Goal: Task Accomplishment & Management: Use online tool/utility

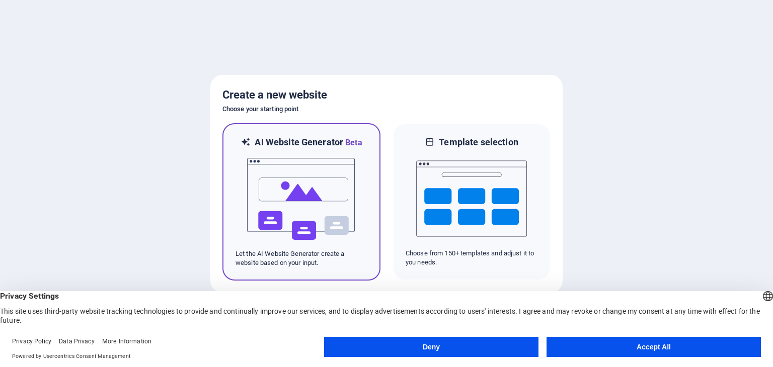
click at [289, 195] on img at bounding box center [301, 199] width 111 height 101
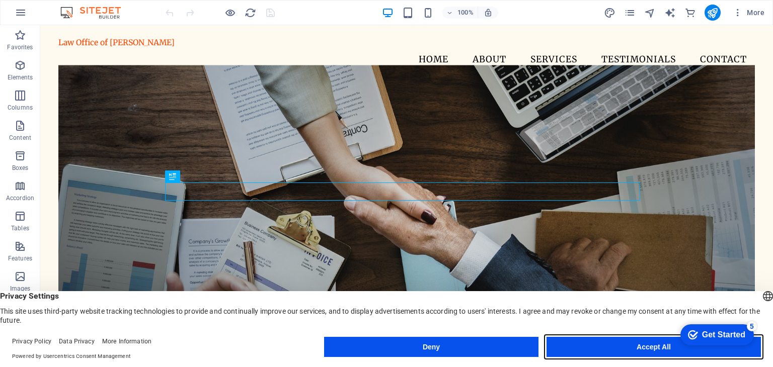
click at [652, 343] on button "Accept All" at bounding box center [654, 347] width 214 height 20
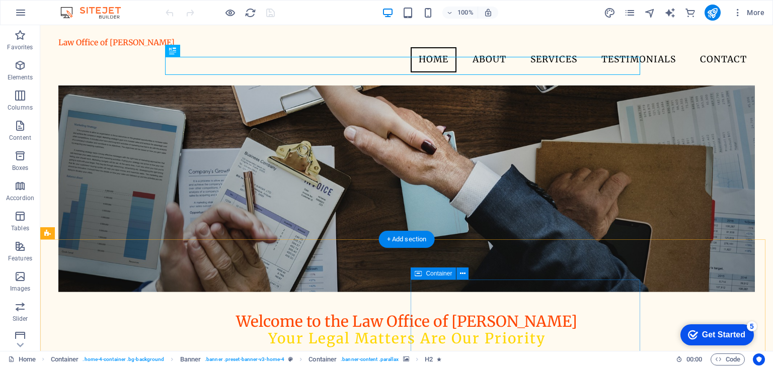
scroll to position [50, 0]
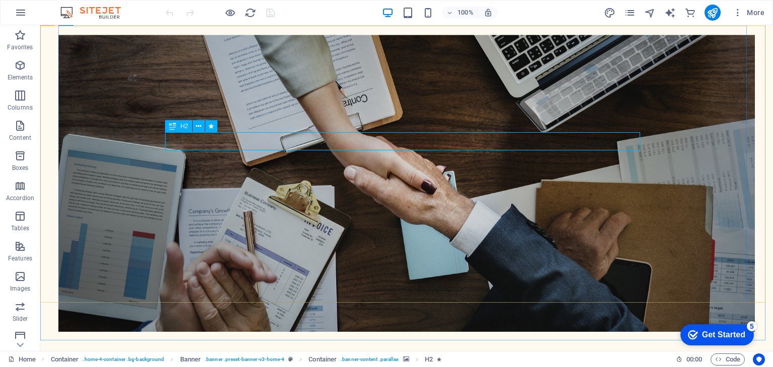
click at [185, 127] on span "H2" at bounding box center [184, 126] width 8 height 6
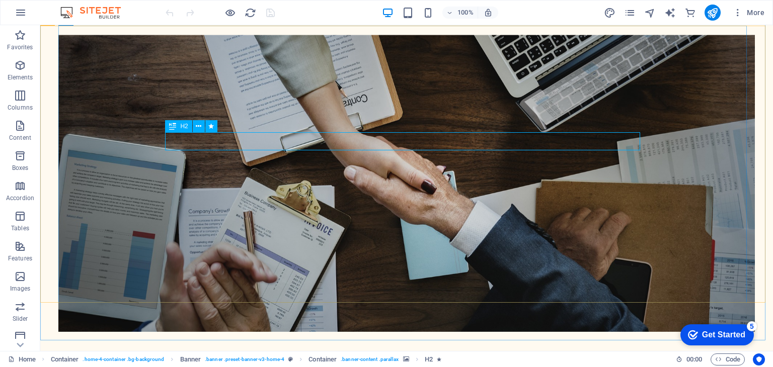
click at [172, 126] on icon at bounding box center [172, 126] width 7 height 12
click at [182, 127] on span "H2" at bounding box center [184, 126] width 8 height 6
click at [200, 127] on icon at bounding box center [199, 126] width 6 height 11
click at [199, 123] on icon at bounding box center [199, 126] width 6 height 11
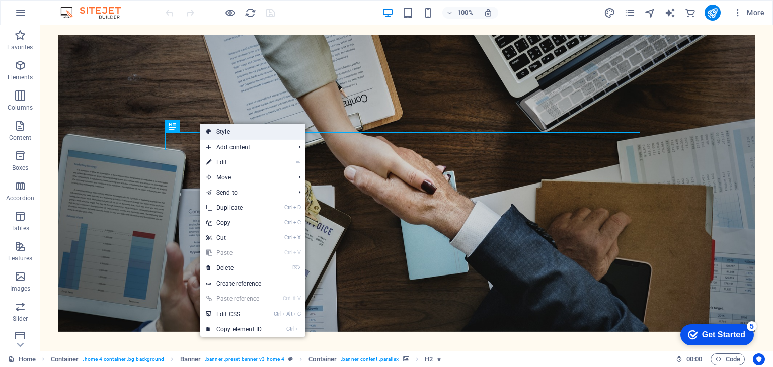
click at [225, 131] on link "Style" at bounding box center [252, 131] width 105 height 15
select select "preset-banner-v3-home-4"
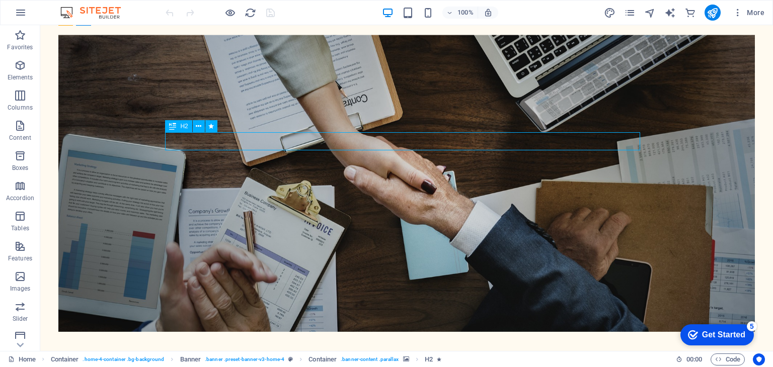
drag, startPoint x: 155, startPoint y: 143, endPoint x: 368, endPoint y: 147, distance: 213.4
click at [196, 124] on icon at bounding box center [199, 126] width 6 height 11
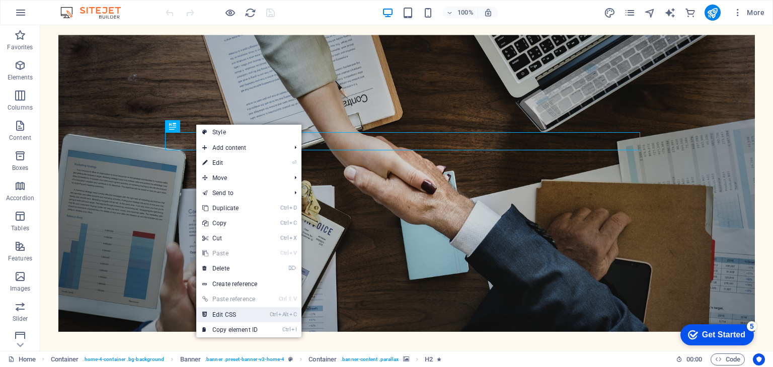
click at [219, 317] on link "Ctrl Alt C Edit CSS" at bounding box center [229, 314] width 67 height 15
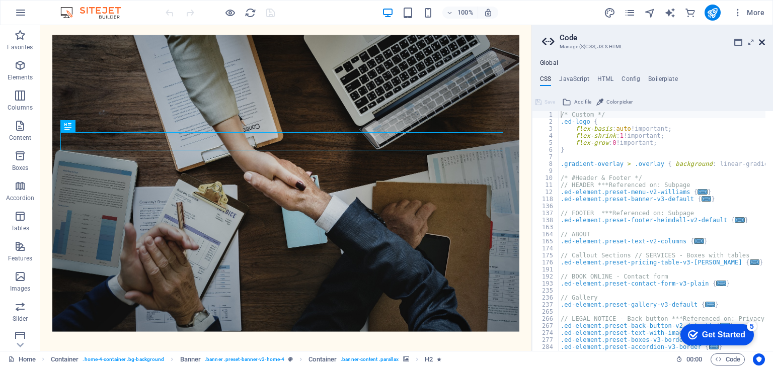
click at [761, 41] on icon at bounding box center [762, 42] width 6 height 8
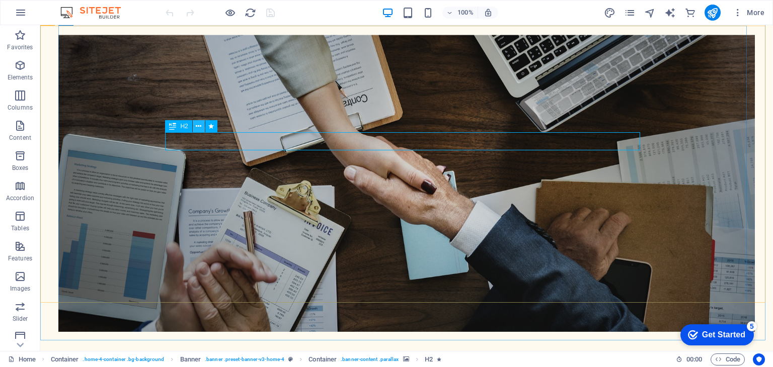
click at [199, 126] on icon at bounding box center [199, 126] width 6 height 11
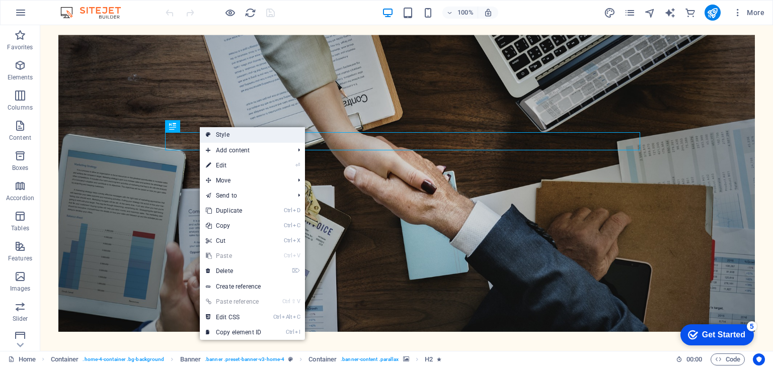
click at [220, 132] on link "Style" at bounding box center [252, 134] width 105 height 15
select select "preset-banner-v3-home-4"
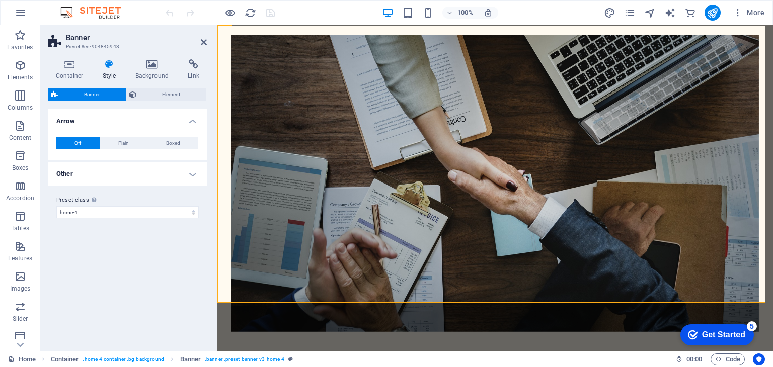
click at [108, 65] on icon at bounding box center [109, 64] width 29 height 10
click at [194, 212] on select "default home-hero-logo-nav-h1-slogan home-hero-logo-nav-h1 home-logo-nav-h1-ima…" at bounding box center [127, 212] width 142 height 12
click at [198, 197] on label "Preset class Above chosen variant and settings affect all elements which carry …" at bounding box center [127, 200] width 142 height 12
click at [198, 206] on select "default home-hero-logo-nav-h1-slogan home-hero-logo-nav-h1 home-logo-nav-h1-ima…" at bounding box center [127, 212] width 142 height 12
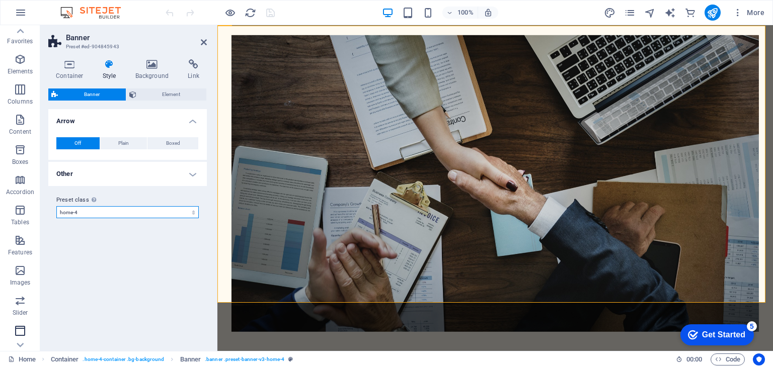
scroll to position [0, 0]
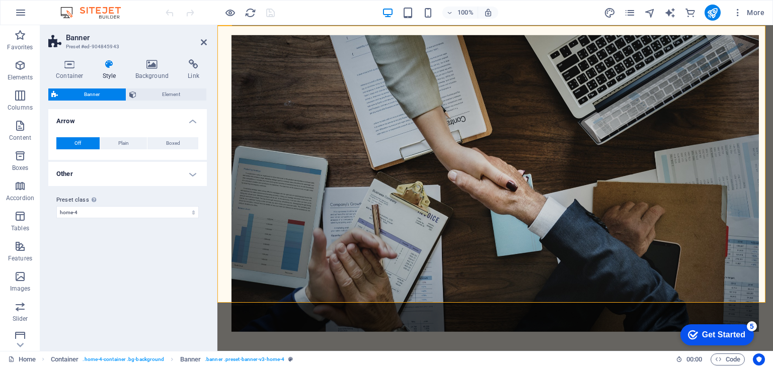
click at [112, 63] on icon at bounding box center [109, 64] width 29 height 10
click at [153, 94] on span "Element" at bounding box center [171, 95] width 64 height 12
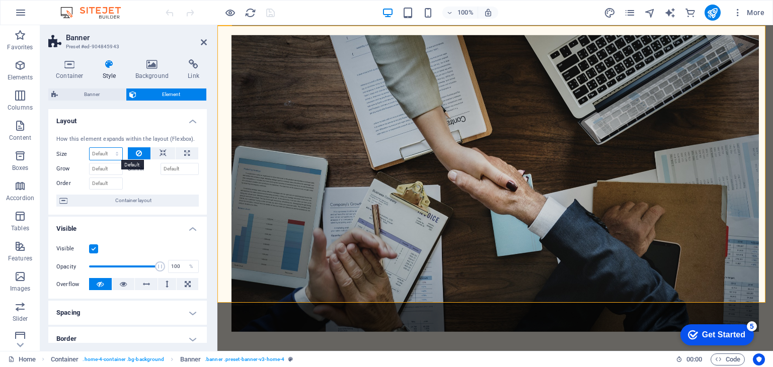
click at [104, 152] on select "Default auto px % 1/1 1/2 1/3 1/4 1/5 1/6 1/7 1/8 1/9 1/10" at bounding box center [106, 154] width 33 height 12
select select "1/1"
click at [107, 148] on select "Default auto px % 1/1 1/2 1/3 1/4 1/5 1/6 1/7 1/8 1/9 1/10" at bounding box center [106, 154] width 33 height 12
type input "100"
click at [108, 156] on select "Default auto px % 1/1 1/2 1/3 1/4 1/5 1/6 1/7 1/8 1/9 1/10" at bounding box center [115, 154] width 14 height 12
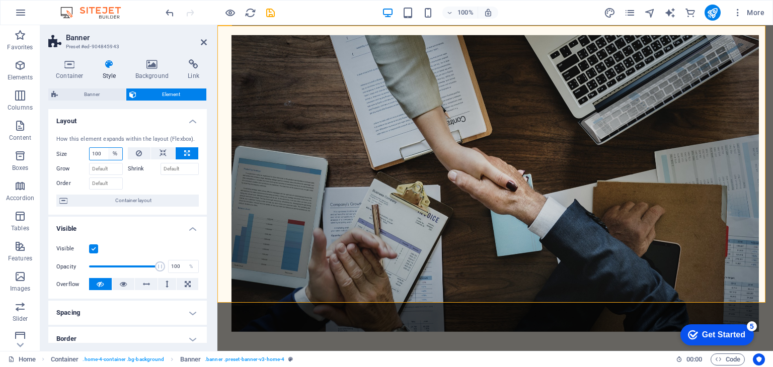
select select "1/2"
click at [108, 148] on select "Default auto px % 1/1 1/2 1/3 1/4 1/5 1/6 1/7 1/8 1/9 1/10" at bounding box center [115, 154] width 14 height 12
type input "50"
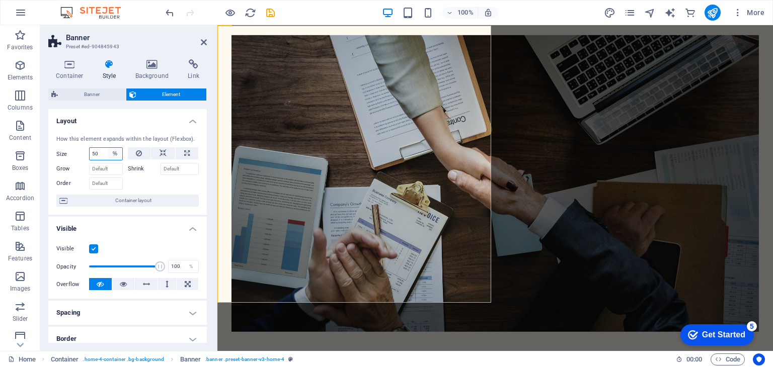
click at [113, 149] on select "Default auto px % 1/1 1/2 1/3 1/4 1/5 1/6 1/7 1/8 1/9 1/10" at bounding box center [115, 154] width 14 height 12
select select "1/1"
click at [108, 148] on select "Default auto px % 1/1 1/2 1/3 1/4 1/5 1/6 1/7 1/8 1/9 1/10" at bounding box center [115, 154] width 14 height 12
type input "100"
select select "%"
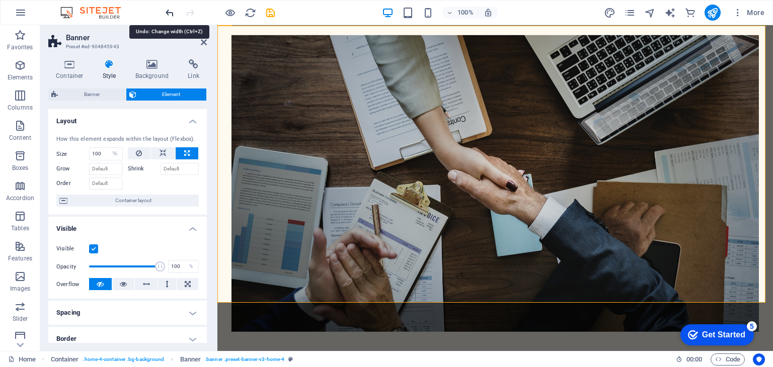
click at [169, 13] on icon "undo" at bounding box center [170, 13] width 12 height 12
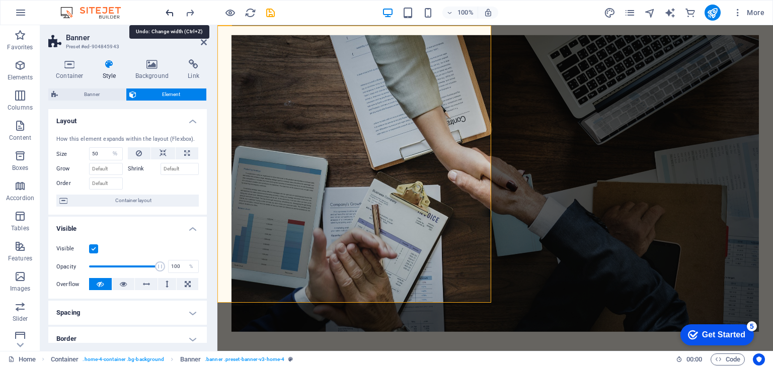
click at [169, 13] on icon "undo" at bounding box center [170, 13] width 12 height 12
type input "100"
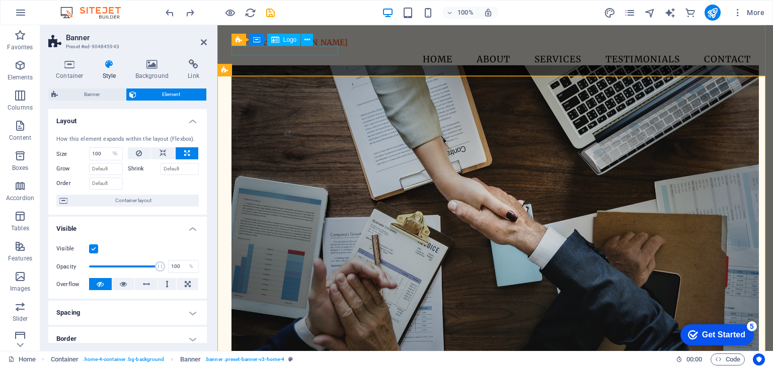
click at [302, 48] on div "Law Office of [PERSON_NAME]" at bounding box center [495, 43] width 528 height 10
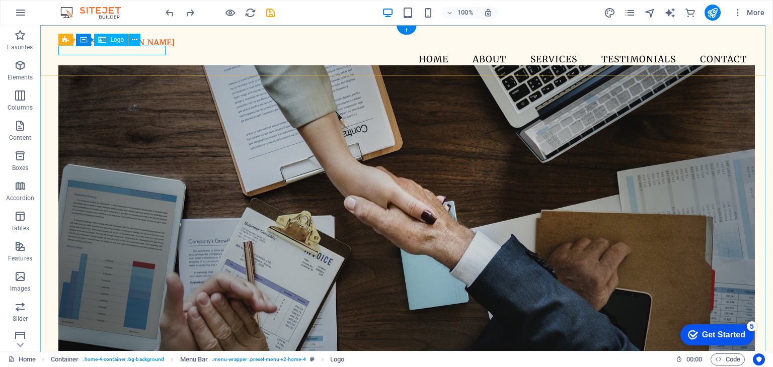
click at [72, 48] on div "Law Office of [PERSON_NAME]" at bounding box center [406, 43] width 696 height 10
click at [133, 38] on icon at bounding box center [135, 40] width 6 height 11
click at [328, 47] on nav "Home About Services Testimonials Contact" at bounding box center [406, 59] width 696 height 25
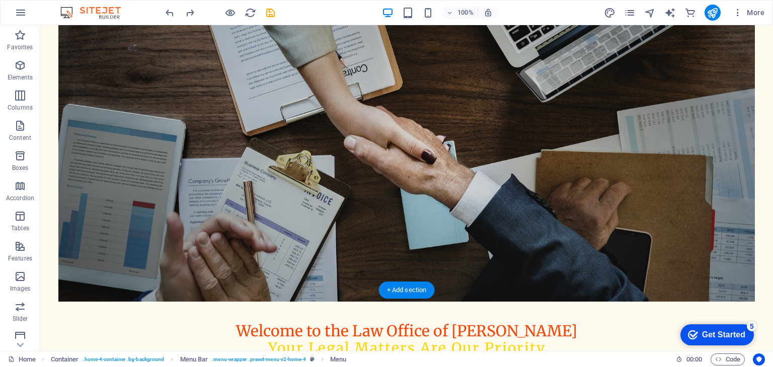
scroll to position [151, 0]
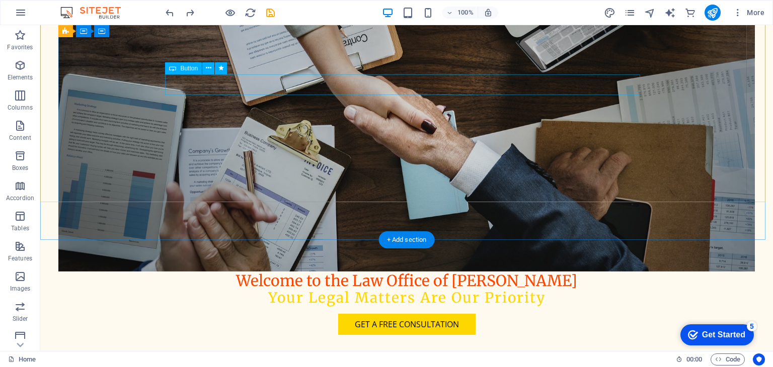
click at [404, 314] on div "Get a Free Consultation" at bounding box center [406, 324] width 475 height 21
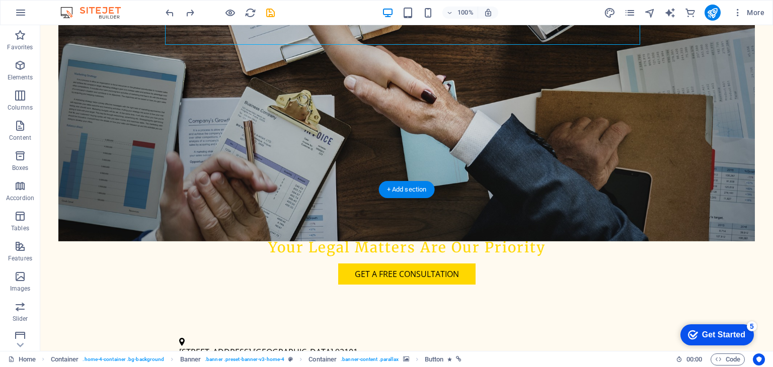
scroll to position [252, 0]
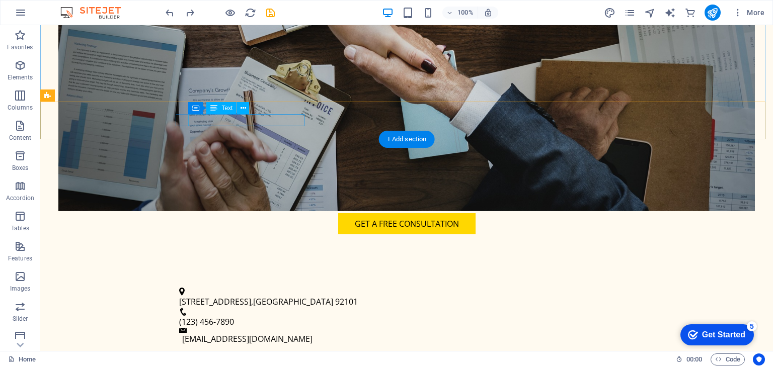
click at [253, 296] on span "[GEOGRAPHIC_DATA]" at bounding box center [293, 301] width 80 height 11
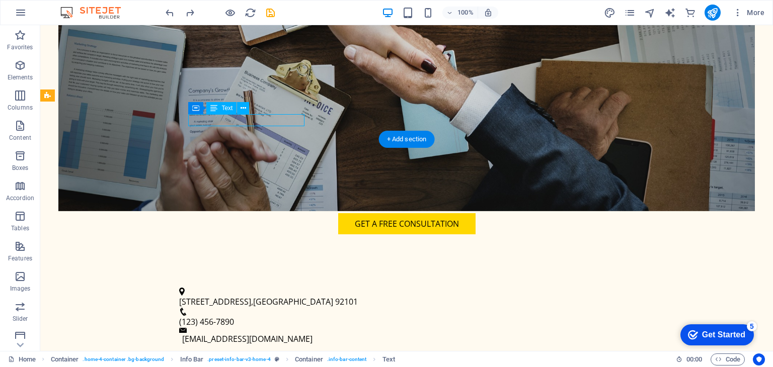
click at [335, 296] on span "92101" at bounding box center [346, 301] width 23 height 11
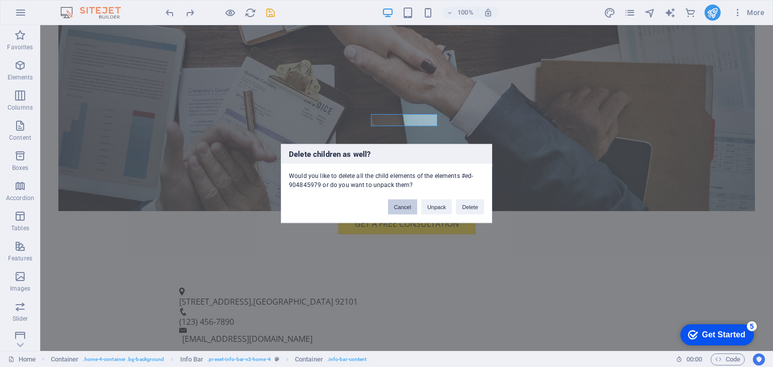
click at [398, 207] on button "Cancel" at bounding box center [402, 207] width 29 height 15
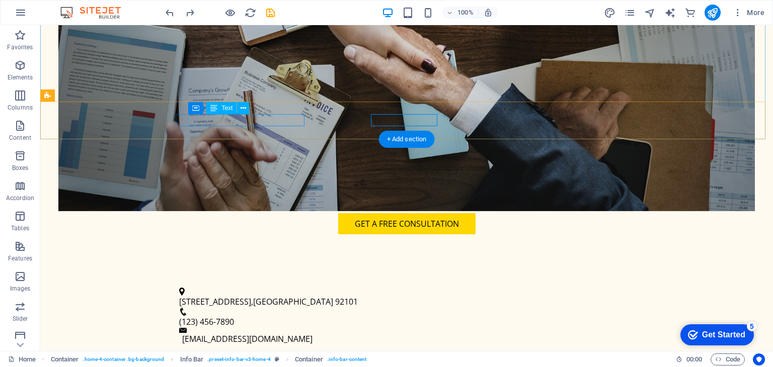
click at [262, 296] on span "[GEOGRAPHIC_DATA]" at bounding box center [293, 301] width 80 height 11
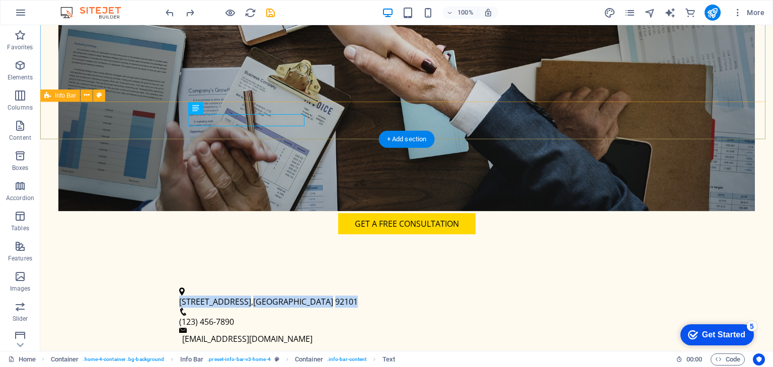
drag, startPoint x: 189, startPoint y: 121, endPoint x: 315, endPoint y: 126, distance: 125.9
click at [315, 275] on div "[STREET_ADDRESS] (123) 456-7890 [EMAIL_ADDRESS][DOMAIN_NAME]" at bounding box center [406, 317] width 733 height 84
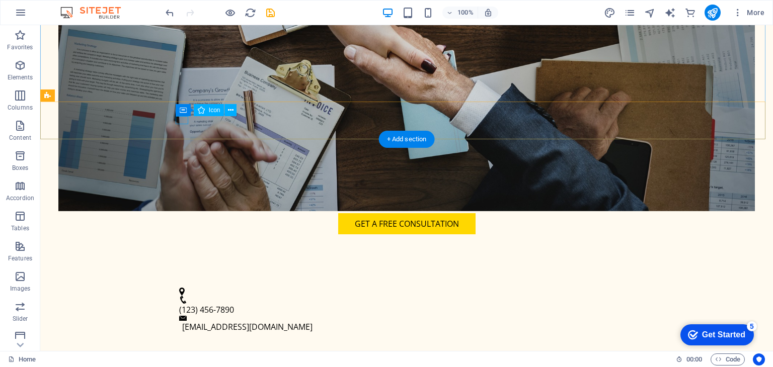
click at [179, 288] on figure at bounding box center [402, 292] width 446 height 8
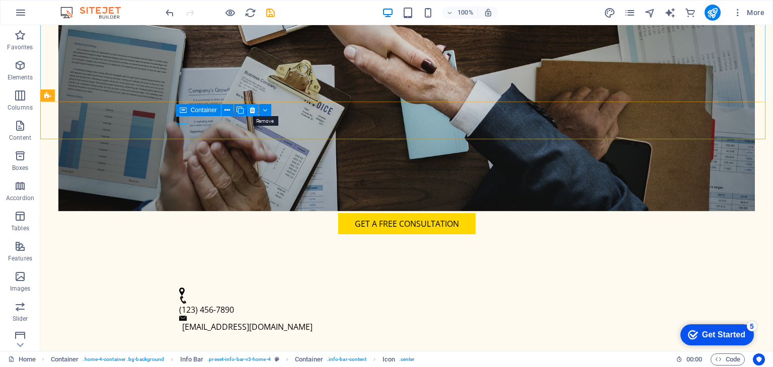
click at [256, 108] on button at bounding box center [253, 110] width 12 height 12
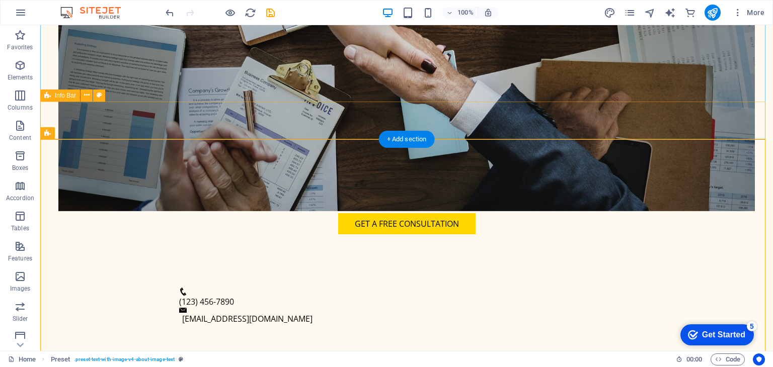
click at [243, 275] on div "(123) 456-7890 [EMAIL_ADDRESS][DOMAIN_NAME]" at bounding box center [406, 306] width 733 height 63
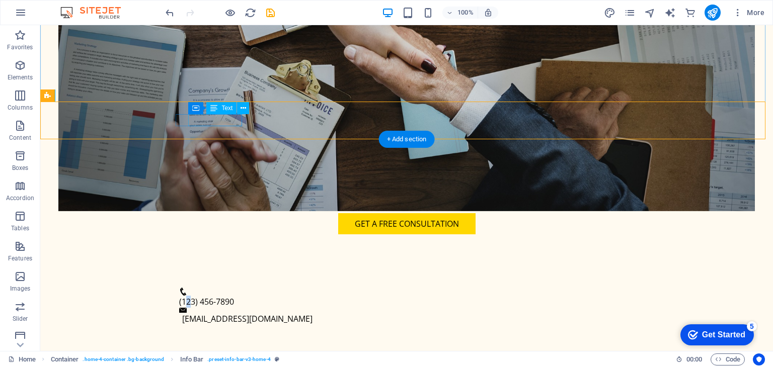
drag, startPoint x: 201, startPoint y: 121, endPoint x: 193, endPoint y: 121, distance: 8.1
click at [193, 296] on span "(123) 456-7890" at bounding box center [206, 301] width 55 height 11
drag, startPoint x: 191, startPoint y: 120, endPoint x: 203, endPoint y: 122, distance: 12.7
click at [203, 296] on span "(123) 456-7890" at bounding box center [206, 301] width 55 height 11
click at [244, 275] on div "(123) 456-7890 [EMAIL_ADDRESS][DOMAIN_NAME]" at bounding box center [406, 306] width 733 height 63
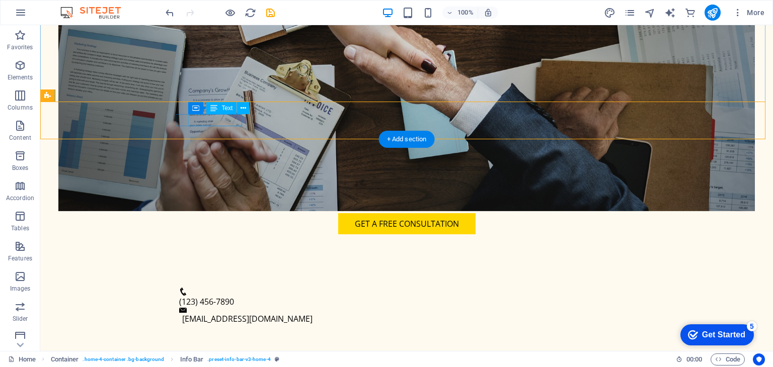
click at [234, 296] on span "(123) 456-7890" at bounding box center [206, 301] width 55 height 11
click at [213, 108] on icon at bounding box center [213, 108] width 7 height 12
click at [244, 110] on icon at bounding box center [244, 108] width 6 height 11
click at [191, 296] on span "(123) 456-7890" at bounding box center [206, 301] width 55 height 11
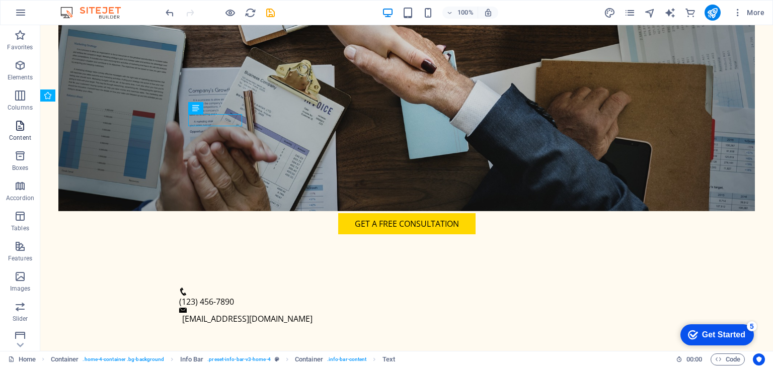
click at [19, 127] on icon "button" at bounding box center [20, 126] width 12 height 12
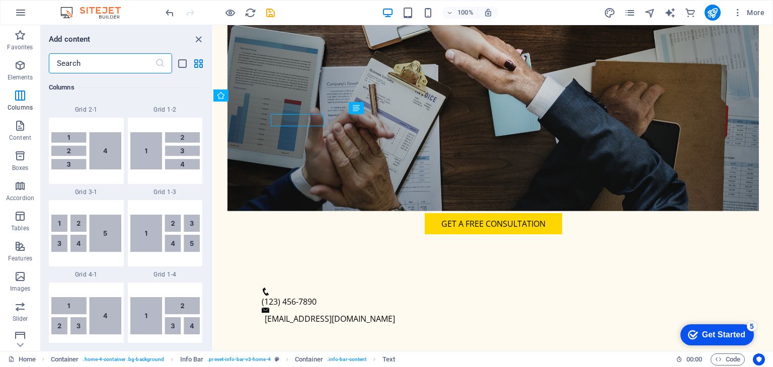
scroll to position [1107, 0]
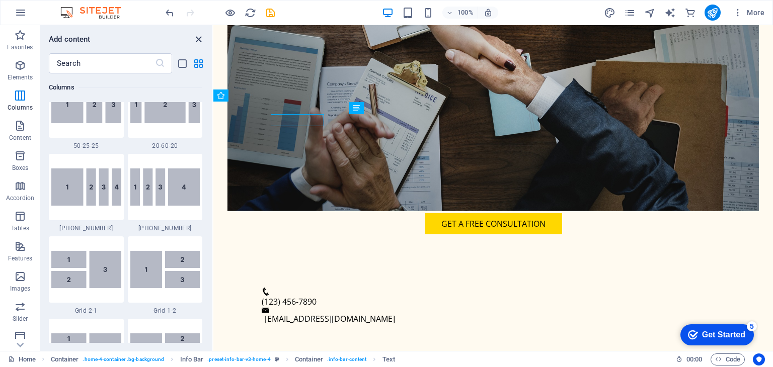
click at [200, 36] on icon "close panel" at bounding box center [199, 40] width 12 height 12
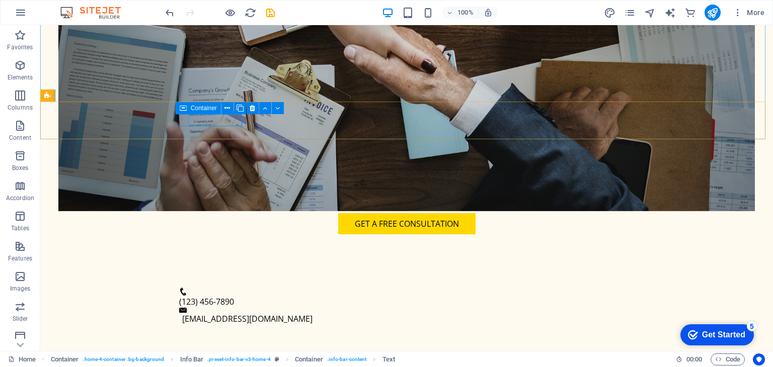
click at [192, 105] on span "Container" at bounding box center [204, 108] width 26 height 6
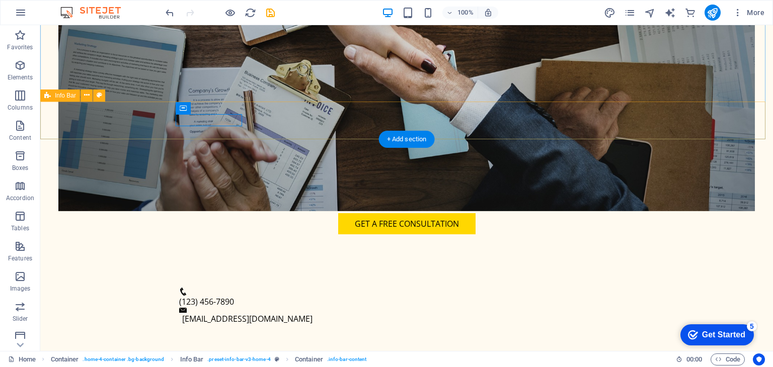
drag, startPoint x: 315, startPoint y: 134, endPoint x: 302, endPoint y: 109, distance: 28.1
click at [197, 296] on span "(123) 456-7890" at bounding box center [206, 301] width 55 height 11
click at [199, 296] on span "(123) 456-7890" at bounding box center [206, 301] width 55 height 11
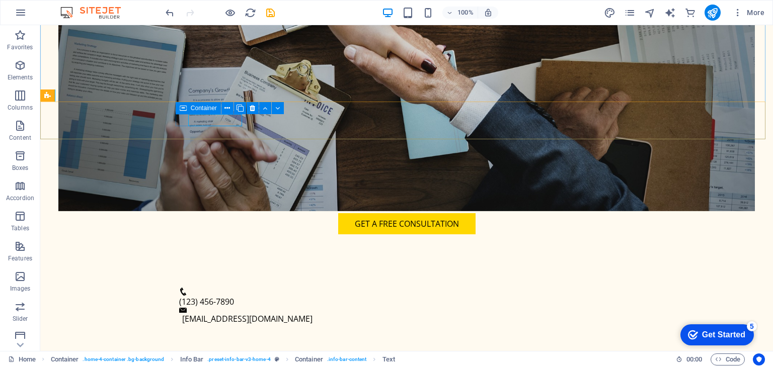
click at [201, 107] on span "Container" at bounding box center [204, 108] width 26 height 6
click at [185, 110] on icon at bounding box center [183, 108] width 7 height 12
click at [226, 108] on span "Text" at bounding box center [226, 108] width 11 height 6
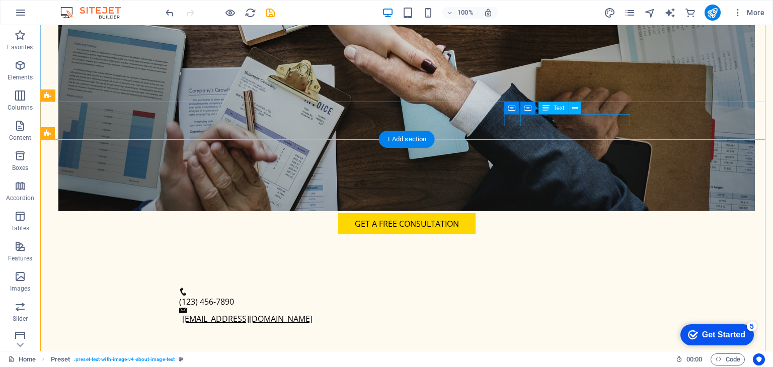
click at [313, 314] on link "[EMAIL_ADDRESS][DOMAIN_NAME]" at bounding box center [247, 319] width 130 height 11
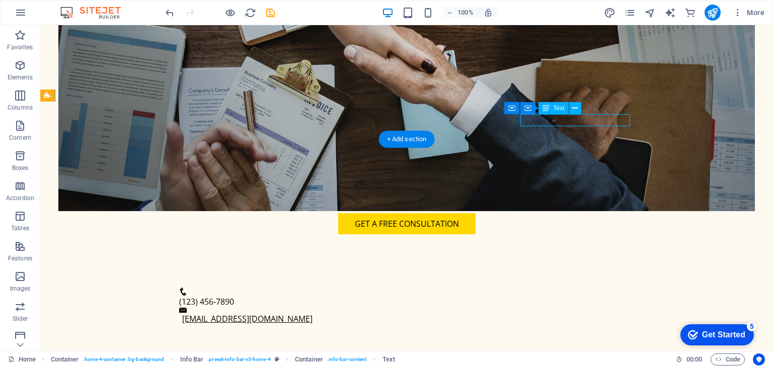
click at [313, 314] on link "[EMAIL_ADDRESS][DOMAIN_NAME]" at bounding box center [247, 319] width 130 height 11
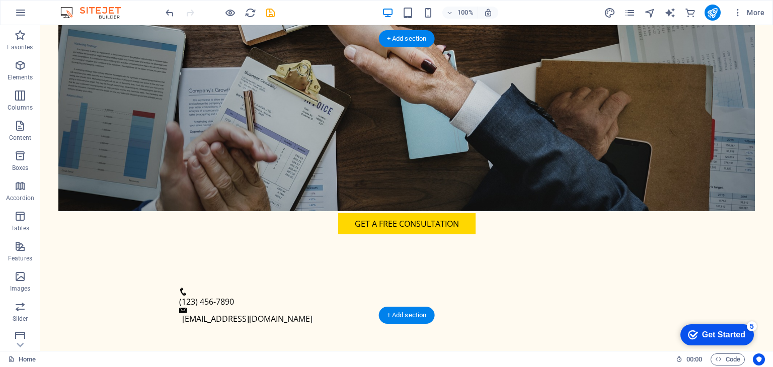
scroll to position [403, 0]
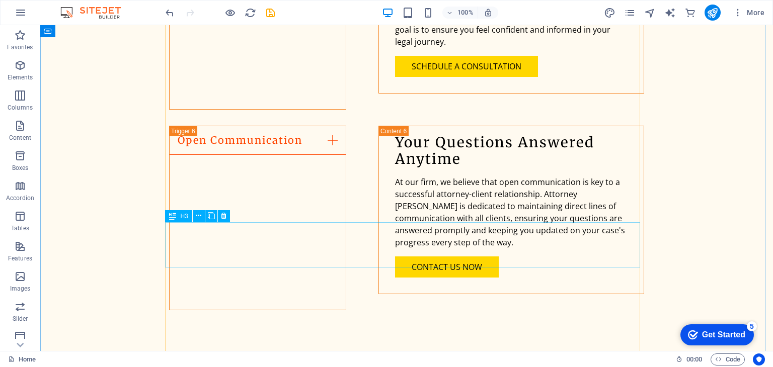
scroll to position [2717, 0]
